Goal: Transaction & Acquisition: Book appointment/travel/reservation

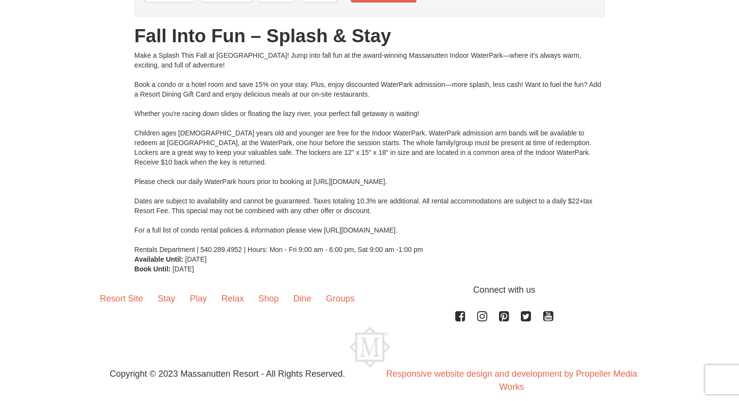
scroll to position [119, 0]
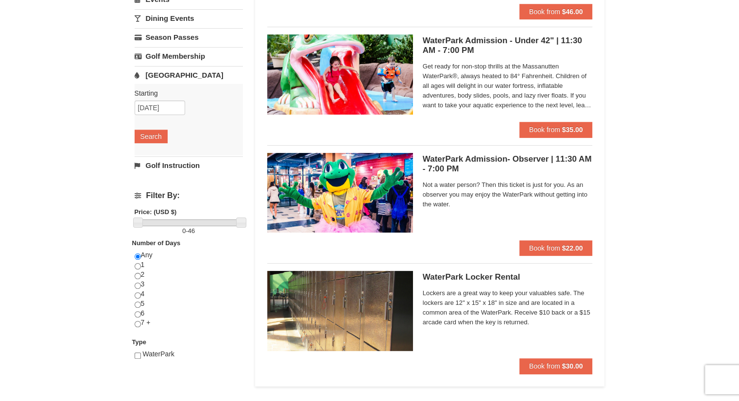
scroll to position [186, 0]
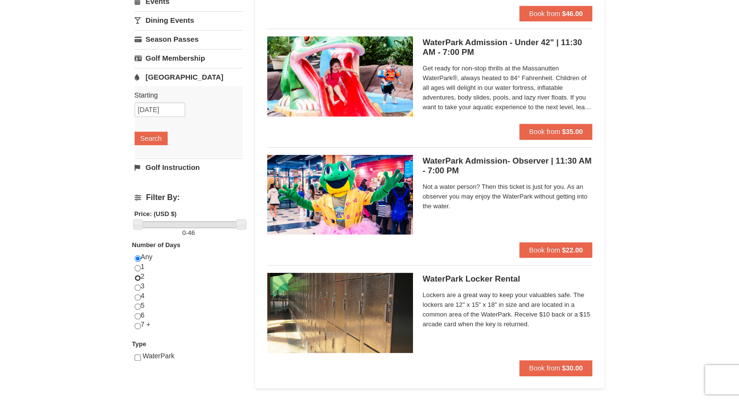
click at [138, 277] on input "radio" at bounding box center [138, 278] width 6 height 6
radio input "true"
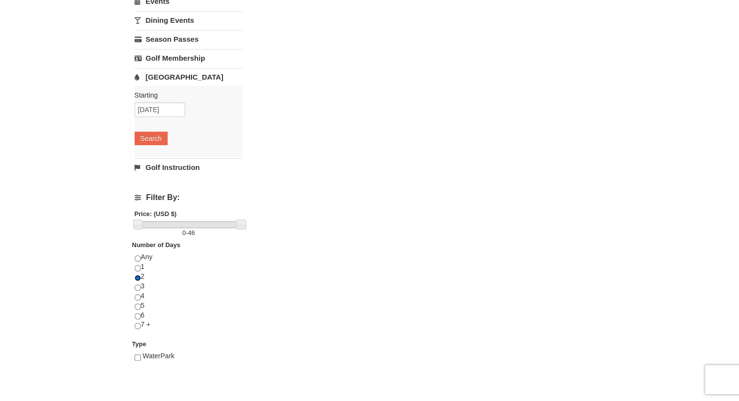
scroll to position [0, 0]
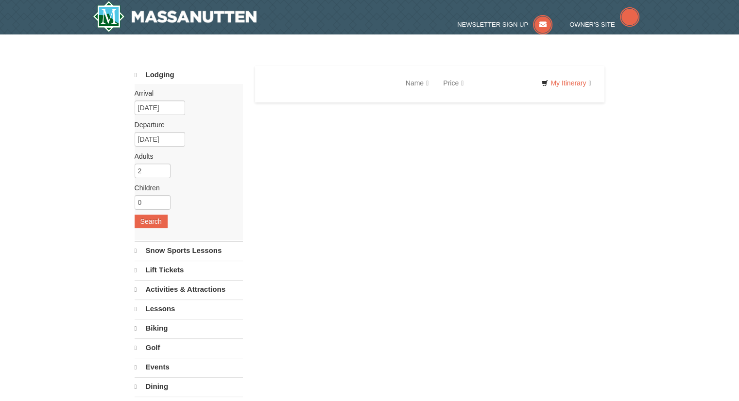
select select "9"
